Goal: Task Accomplishment & Management: Complete application form

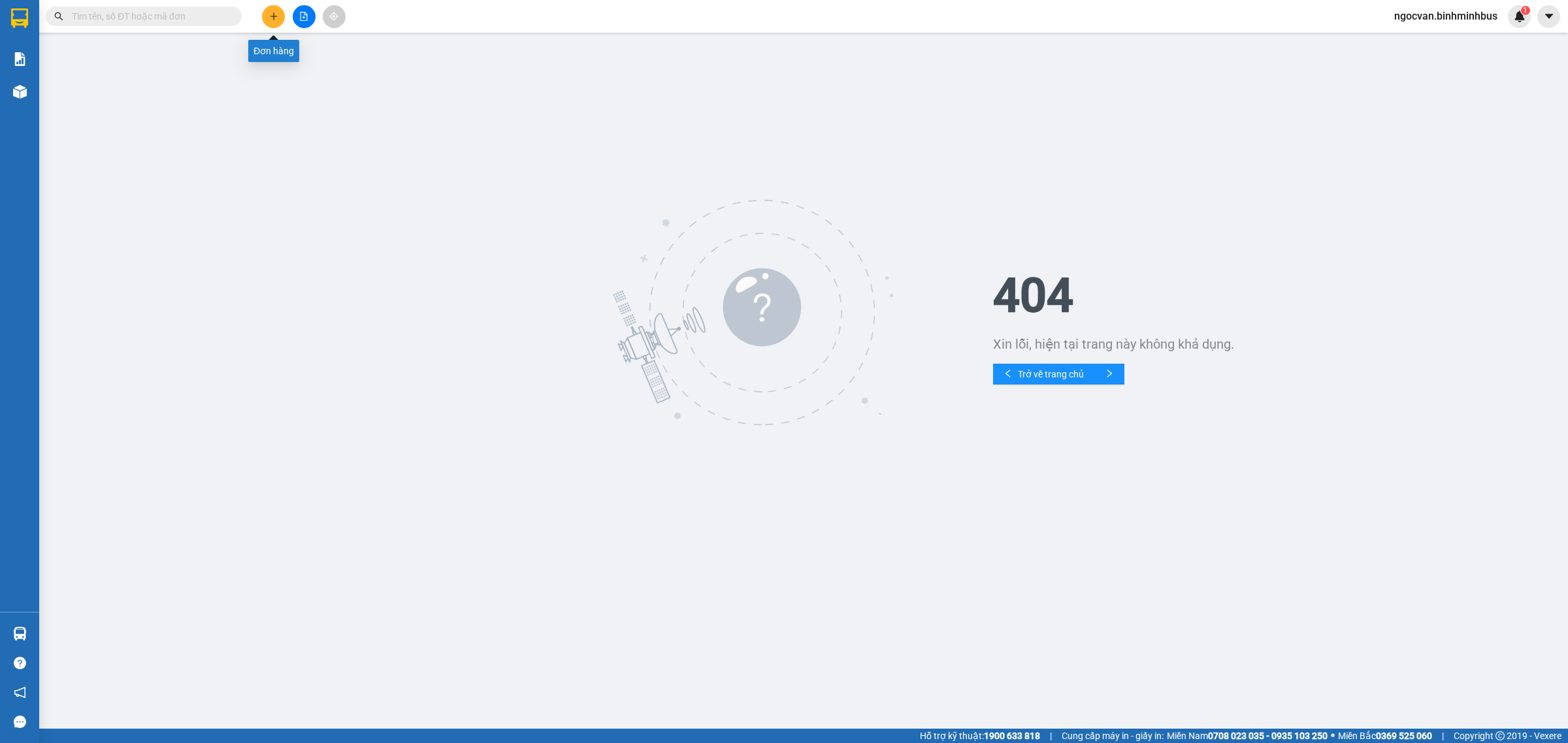
click at [271, 15] on icon "plus" at bounding box center [273, 16] width 9 height 9
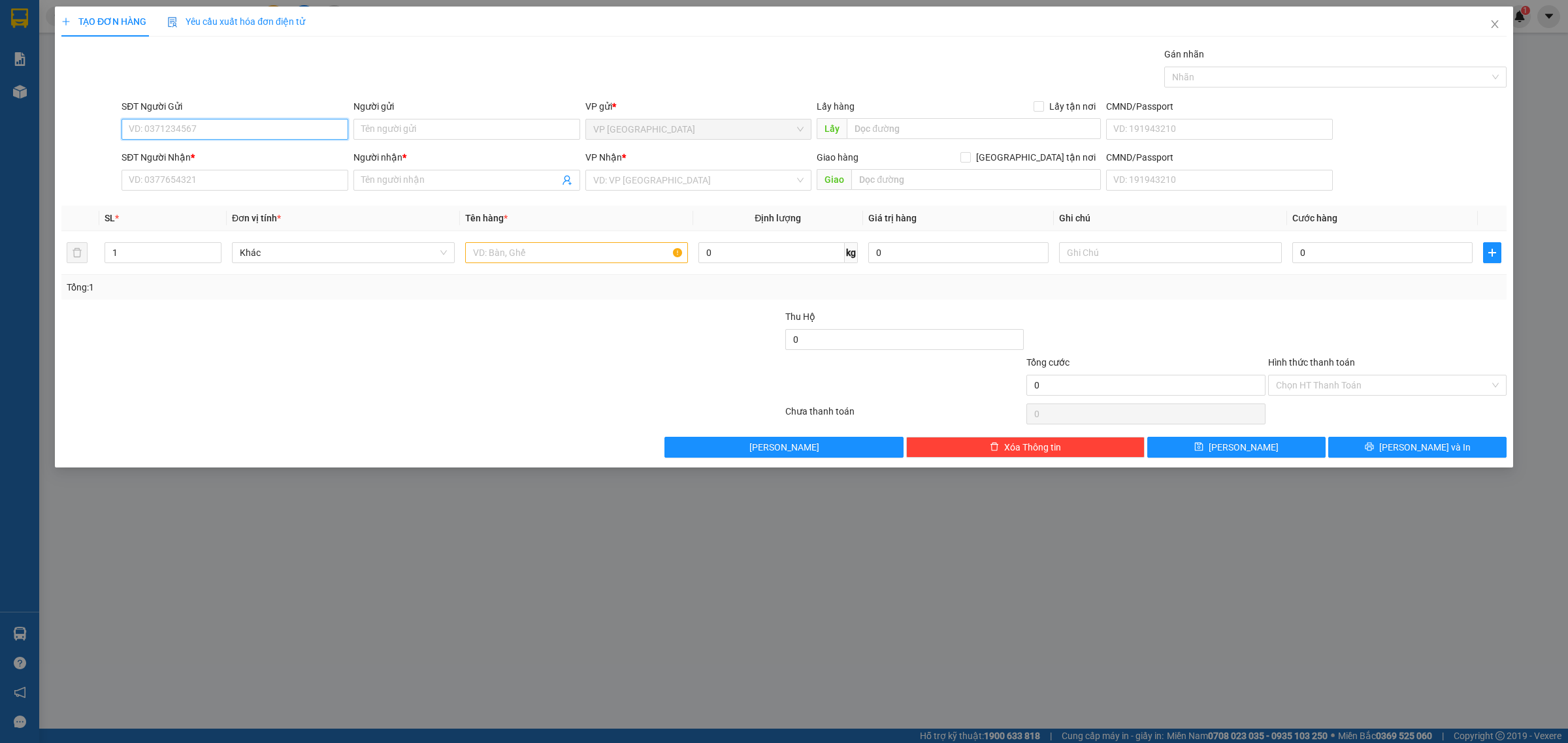
click at [213, 136] on input "SĐT Người Gửi" at bounding box center [235, 129] width 227 height 21
click at [229, 159] on div "0335294563 - [PERSON_NAME]" at bounding box center [235, 156] width 211 height 15
type input "0335294563"
type input "Thiên Cảnh"
type input "0906330455"
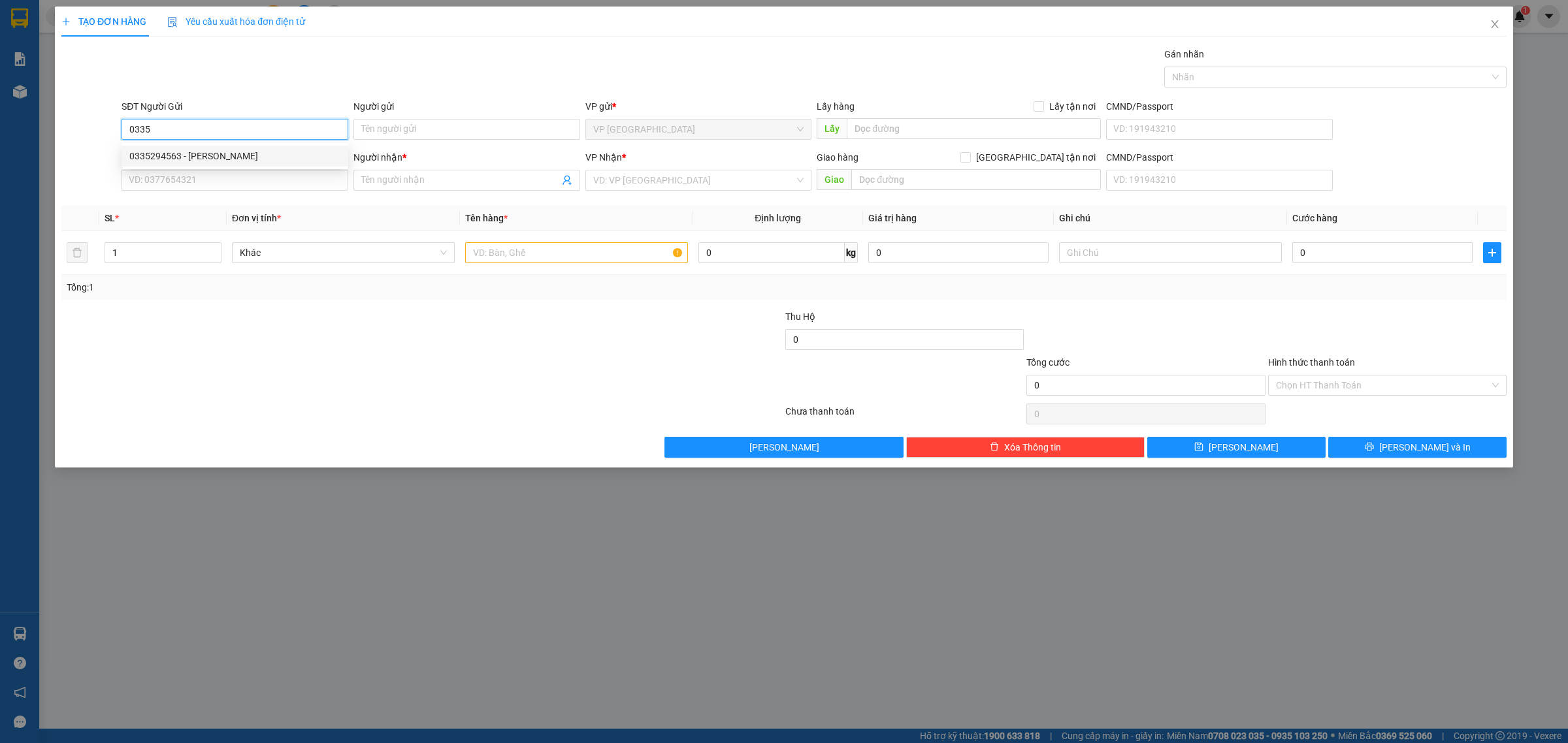
type input "[PERSON_NAME]"
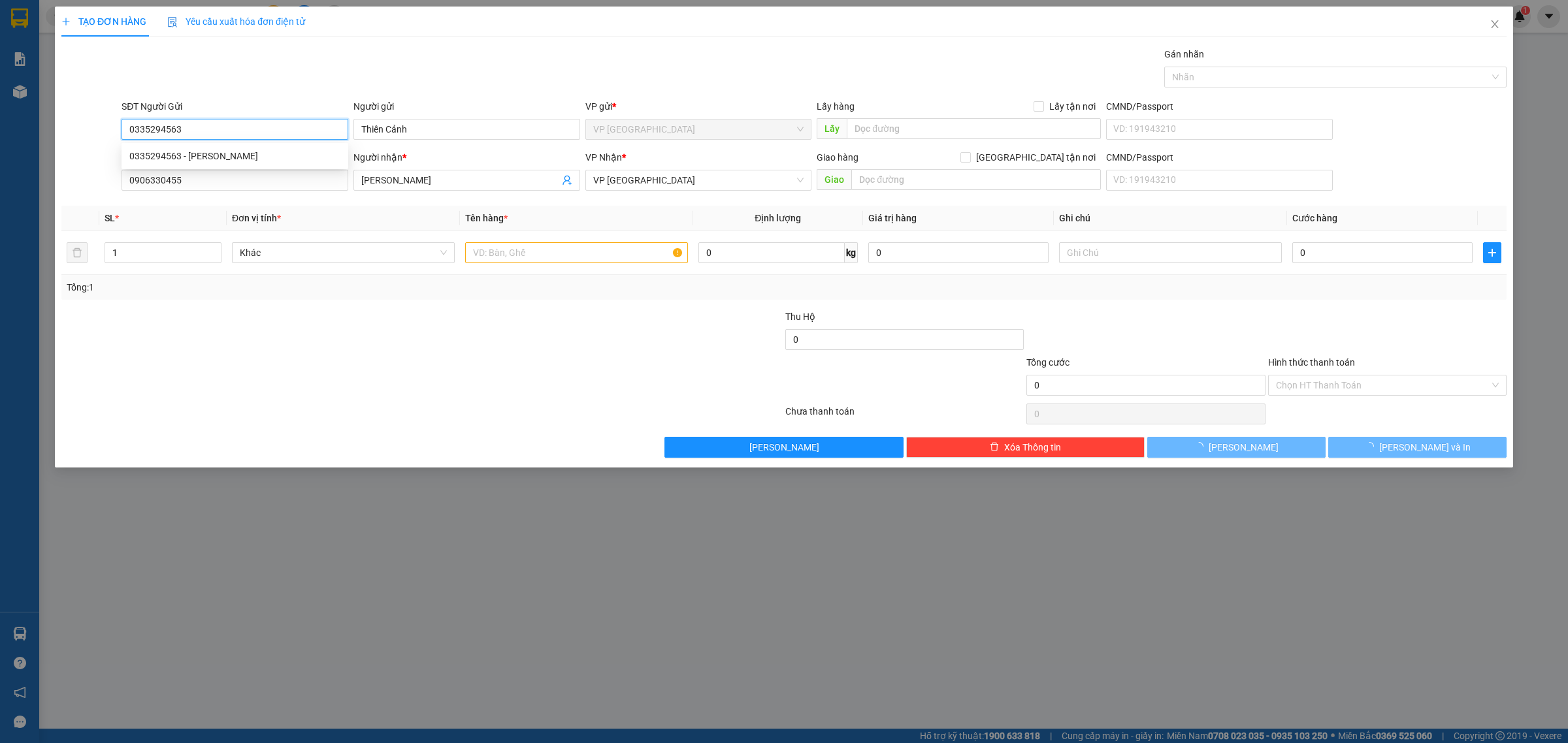
type input "20.000"
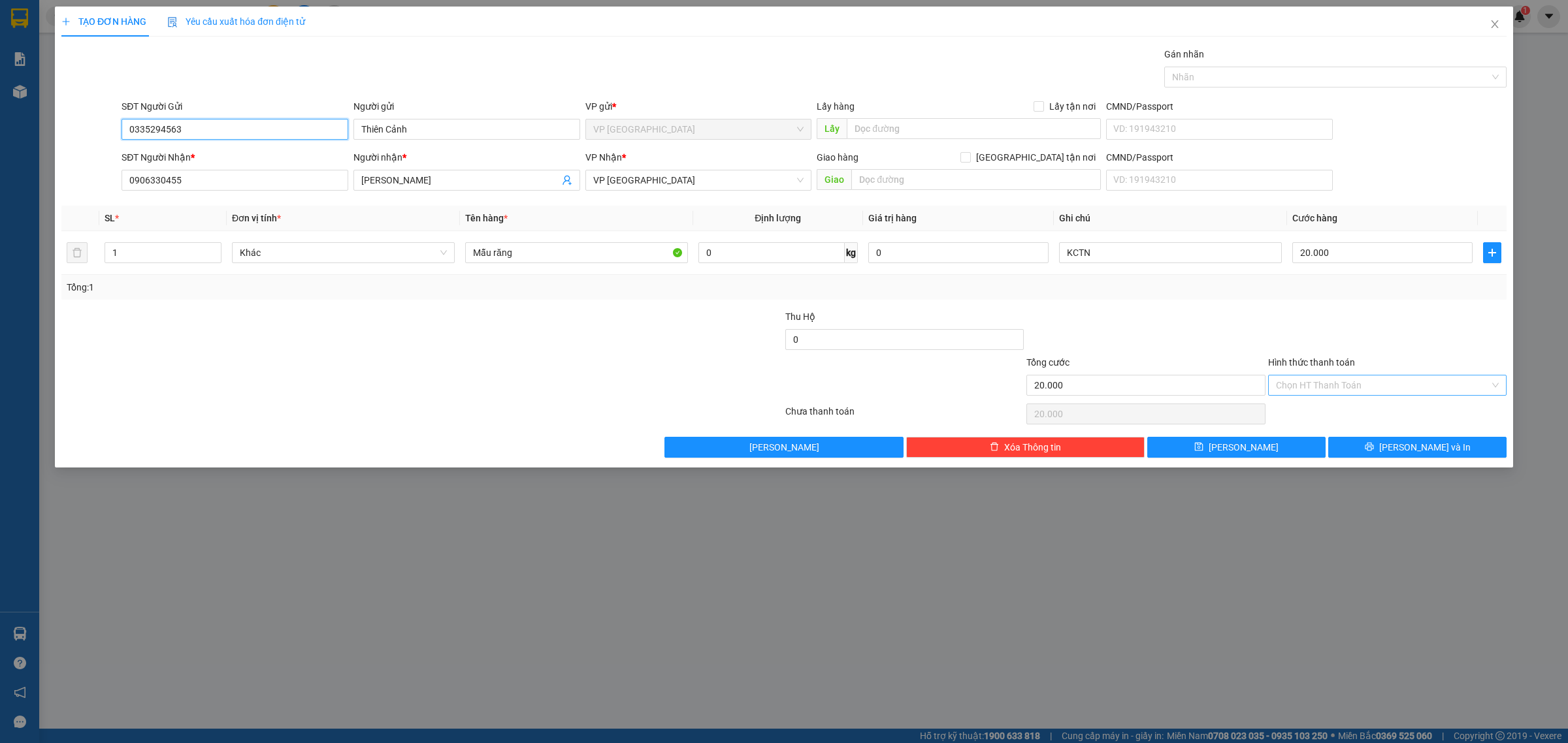
type input "0335294563"
click at [1364, 384] on input "Hình thức thanh toán" at bounding box center [1383, 385] width 214 height 19
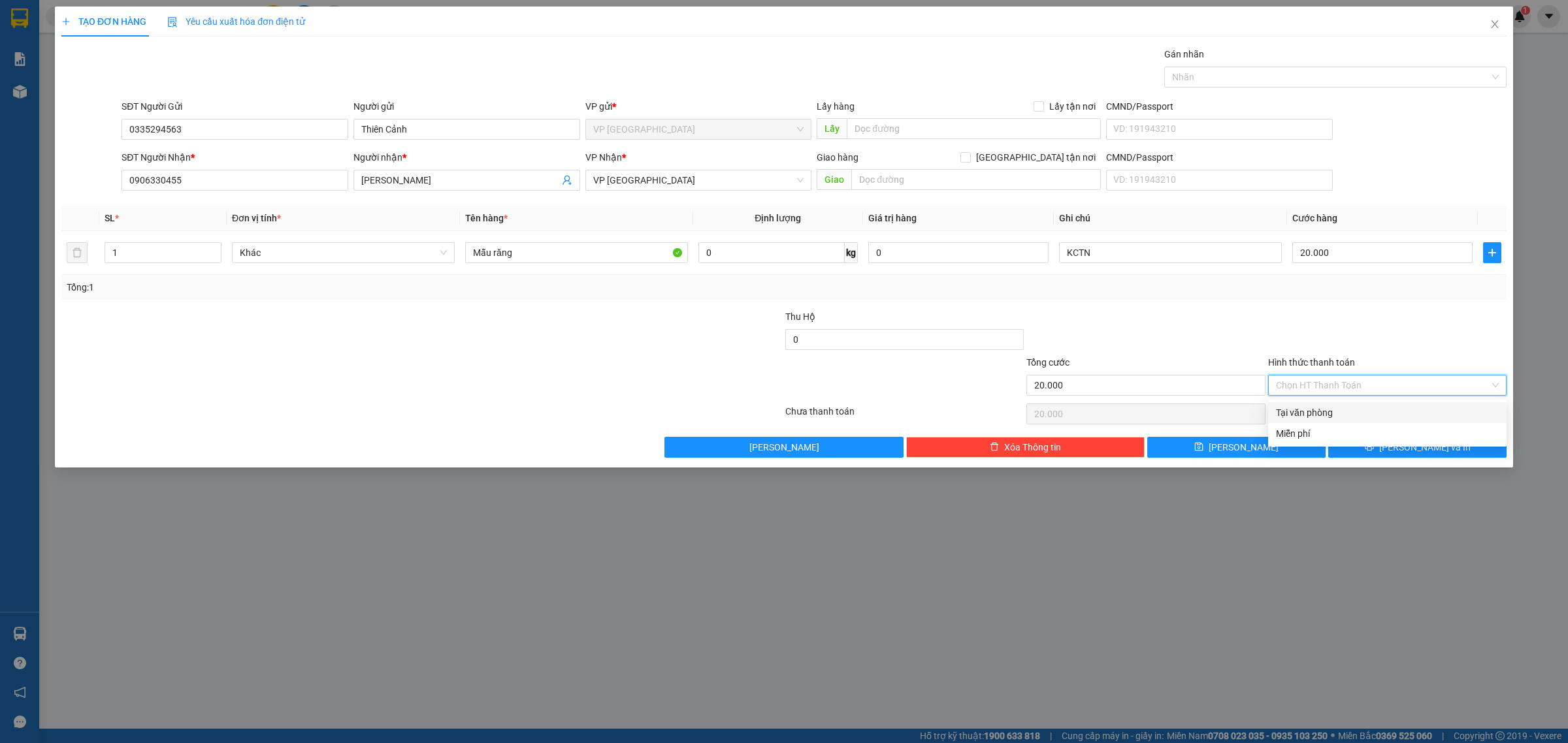
click at [1363, 306] on div "Transit Pickup Surcharge Ids Transit Deliver Surcharge Ids Transit Deliver Surc…" at bounding box center [784, 253] width 1445 height 411
click at [1379, 379] on input "Hình thức thanh toán" at bounding box center [1383, 385] width 214 height 19
click at [1351, 415] on div "Tại văn phòng" at bounding box center [1388, 413] width 223 height 15
type input "0"
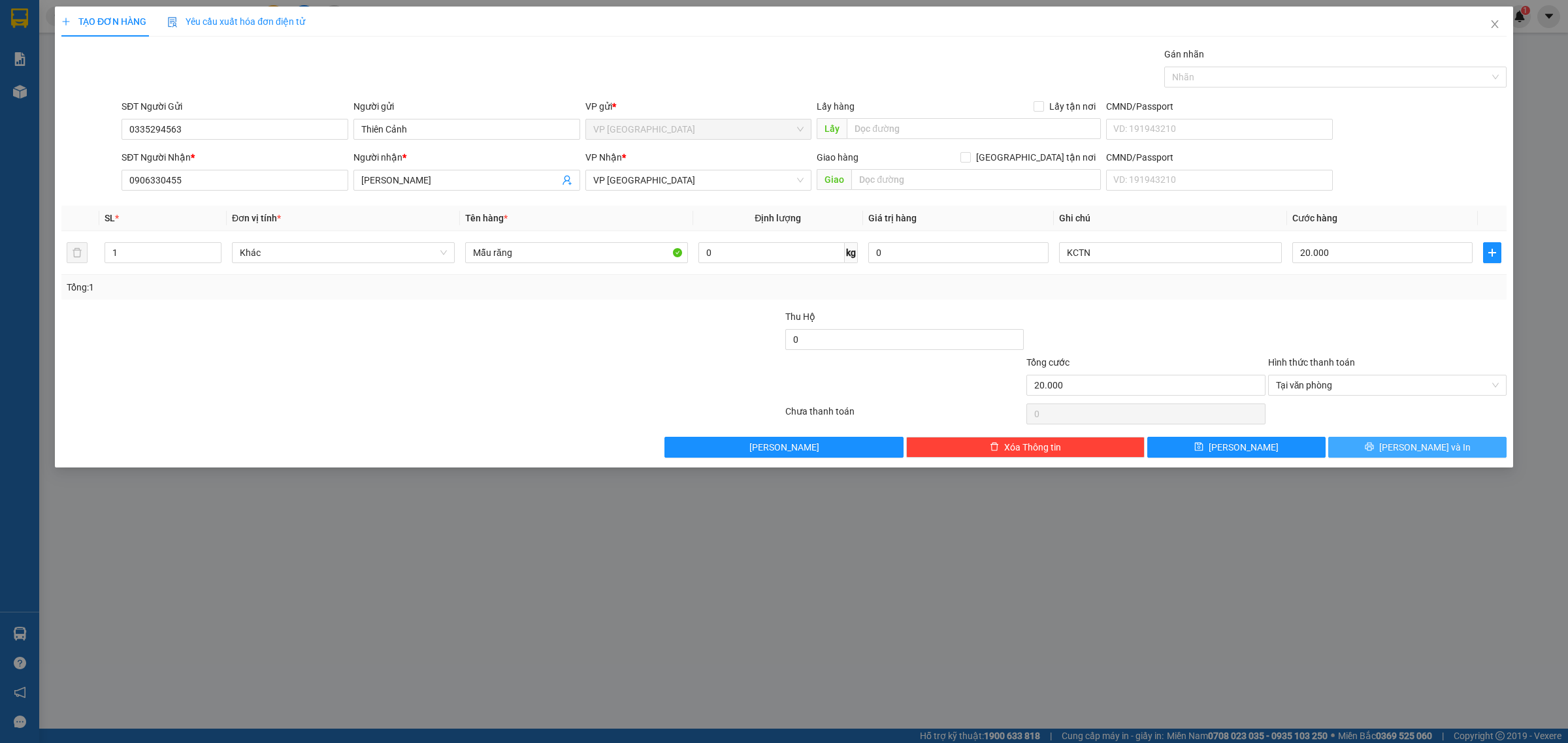
click at [1425, 444] on span "[PERSON_NAME] và In" at bounding box center [1425, 447] width 92 height 15
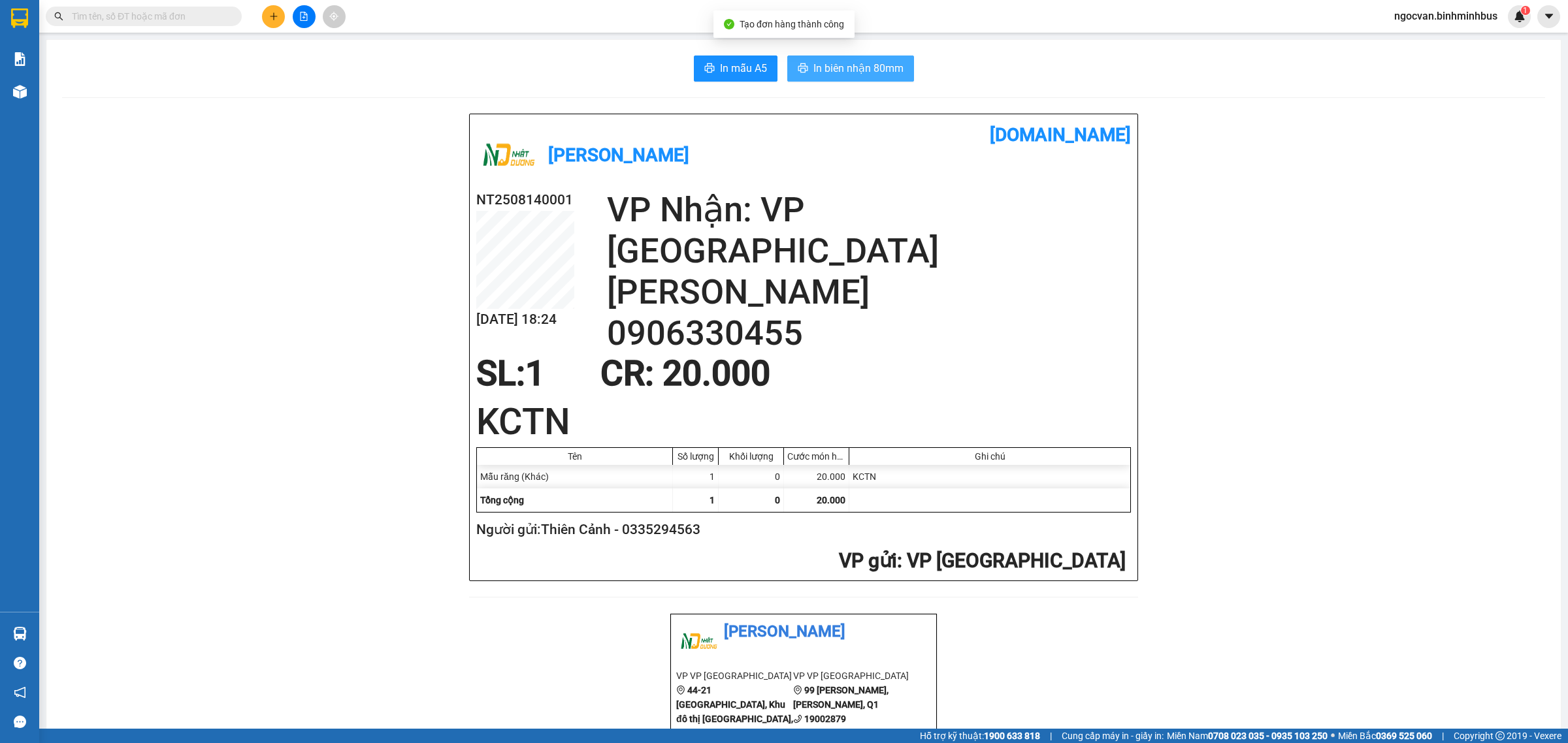
click at [875, 70] on span "In biên nhận 80mm" at bounding box center [859, 69] width 90 height 17
click at [816, 76] on span "In biên nhận 80mm" at bounding box center [859, 69] width 90 height 17
click at [736, 60] on button "In mẫu A5" at bounding box center [736, 69] width 83 height 26
drag, startPoint x: 397, startPoint y: 438, endPoint x: 514, endPoint y: 423, distance: 118.0
